Goal: Task Accomplishment & Management: Complete application form

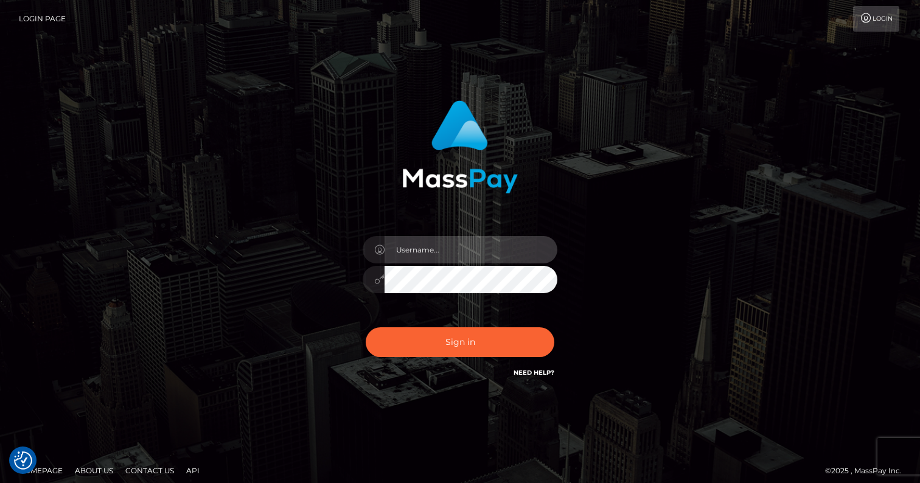
click at [405, 254] on input "text" at bounding box center [470, 249] width 173 height 27
type input "[EMAIL_ADDRESS][DOMAIN_NAME]"
click at [366, 327] on button "Sign in" at bounding box center [460, 342] width 189 height 30
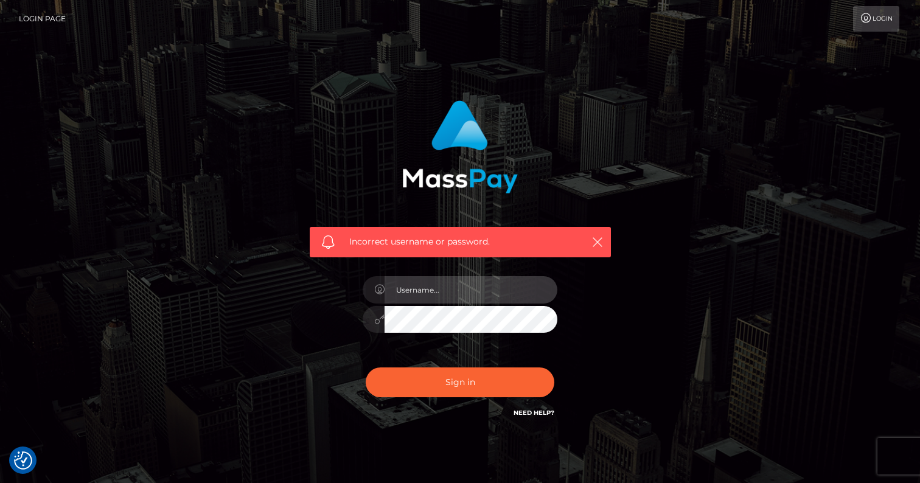
click at [423, 294] on input "text" at bounding box center [470, 289] width 173 height 27
type input "[EMAIL_ADDRESS][DOMAIN_NAME]"
click at [366, 367] on button "Sign in" at bounding box center [460, 382] width 189 height 30
click at [438, 289] on input "text" at bounding box center [470, 289] width 173 height 27
type input "[EMAIL_ADDRESS][DOMAIN_NAME]"
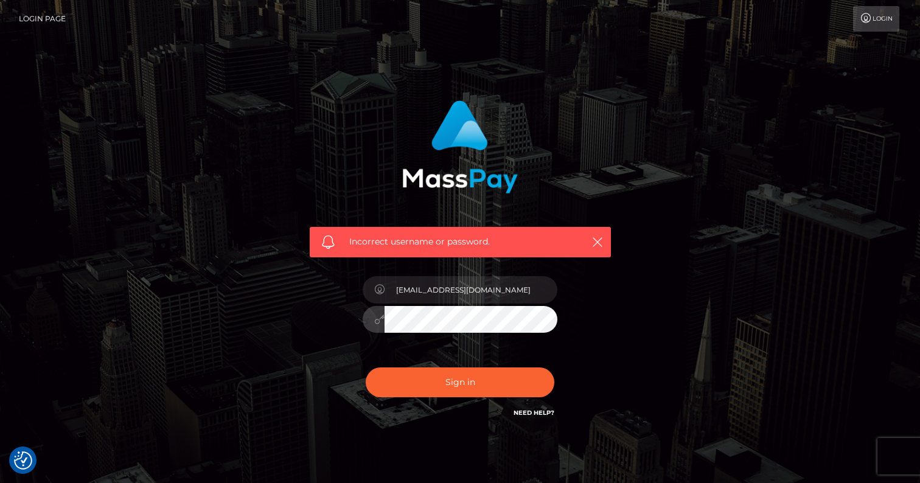
click at [366, 367] on button "Sign in" at bounding box center [460, 382] width 189 height 30
click at [499, 300] on input "text" at bounding box center [470, 289] width 173 height 27
type input "[EMAIL_ADDRESS][DOMAIN_NAME]"
click at [366, 367] on button "Sign in" at bounding box center [460, 382] width 189 height 30
click at [532, 417] on div "Need Help?" at bounding box center [533, 414] width 41 height 15
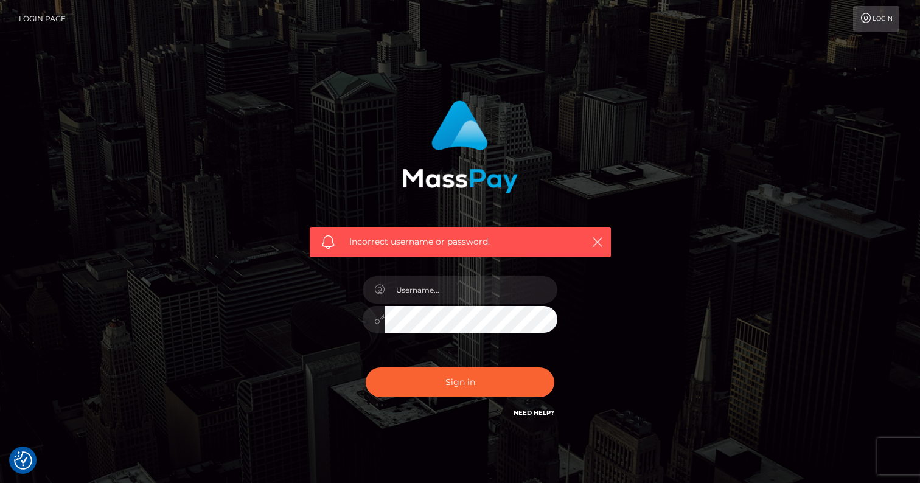
click at [528, 412] on link "Need Help?" at bounding box center [533, 413] width 41 height 8
click at [592, 243] on icon "button" at bounding box center [597, 242] width 12 height 12
click at [601, 238] on icon "button" at bounding box center [597, 242] width 12 height 12
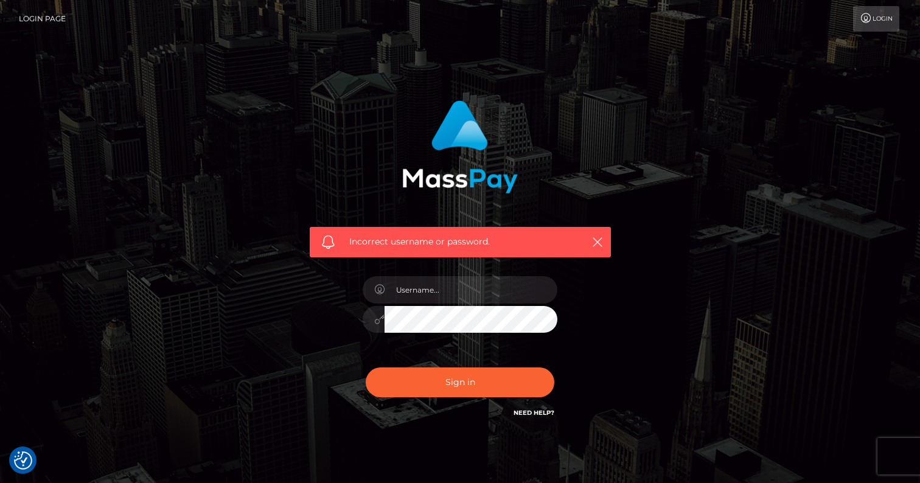
click at [531, 412] on link "Need Help?" at bounding box center [533, 413] width 41 height 8
click at [591, 235] on button "button" at bounding box center [596, 241] width 15 height 15
click at [541, 413] on link "Need Help?" at bounding box center [533, 413] width 41 height 8
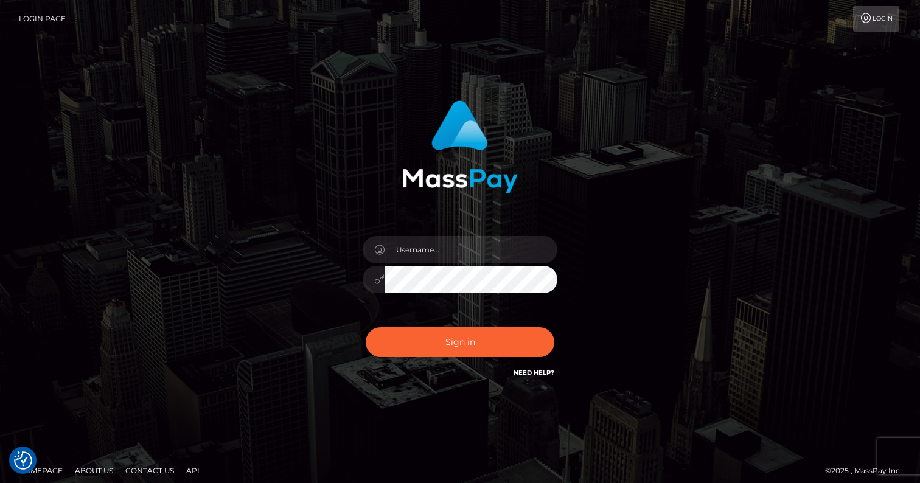
click at [532, 368] on h6 "Need Help?" at bounding box center [533, 372] width 41 height 10
click at [530, 372] on link "Need Help?" at bounding box center [533, 373] width 41 height 8
click at [535, 370] on link "Need Help?" at bounding box center [533, 373] width 41 height 8
click at [537, 367] on h6 "Need Help?" at bounding box center [533, 372] width 41 height 10
click at [537, 369] on link "Need Help?" at bounding box center [533, 373] width 41 height 8
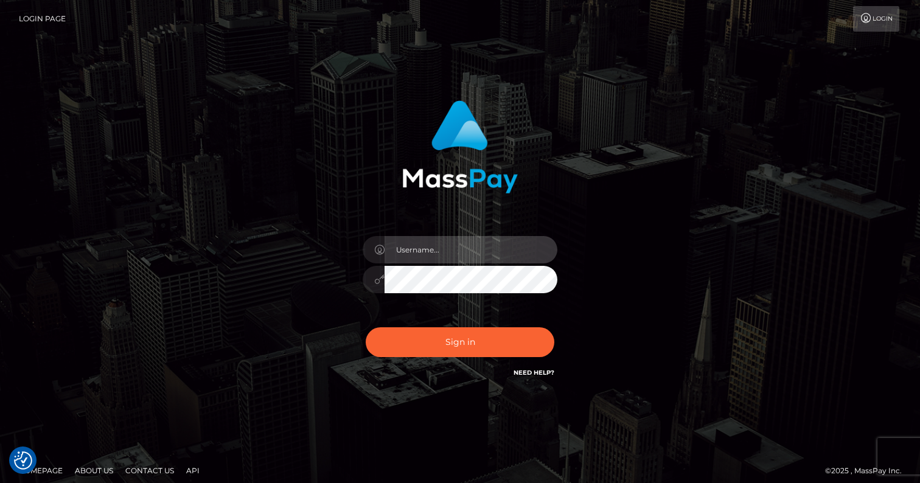
click at [420, 257] on input "text" at bounding box center [470, 249] width 173 height 27
type input "[EMAIL_ADDRESS][DOMAIN_NAME]"
click at [366, 327] on button "Sign in" at bounding box center [460, 342] width 189 height 30
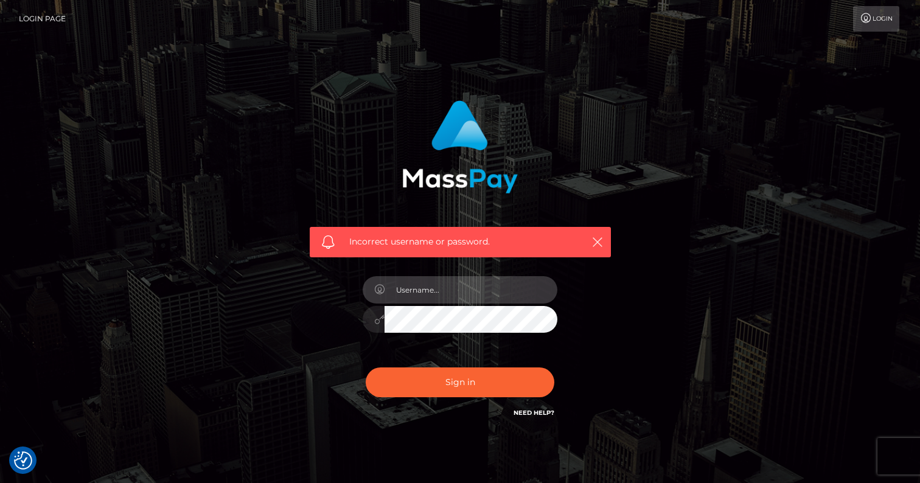
click at [441, 289] on input "text" at bounding box center [470, 289] width 173 height 27
type input "[EMAIL_ADDRESS][DOMAIN_NAME]"
click at [366, 367] on button "Sign in" at bounding box center [460, 382] width 189 height 30
click at [450, 288] on input "text" at bounding box center [470, 289] width 173 height 27
type input "[EMAIL_ADDRESS][DOMAIN_NAME]"
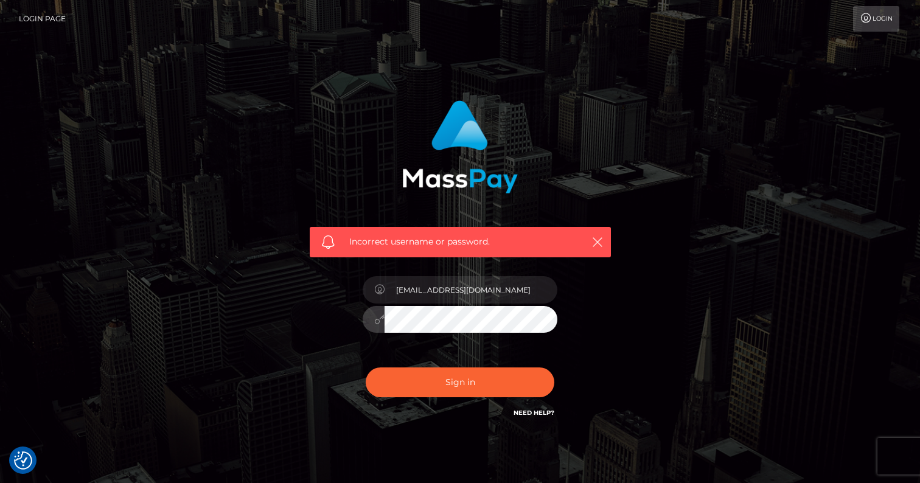
click at [366, 367] on button "Sign in" at bounding box center [460, 382] width 189 height 30
click at [470, 297] on input "text" at bounding box center [470, 289] width 173 height 27
type input "[EMAIL_ADDRESS][DOMAIN_NAME]"
